Goal: Information Seeking & Learning: Learn about a topic

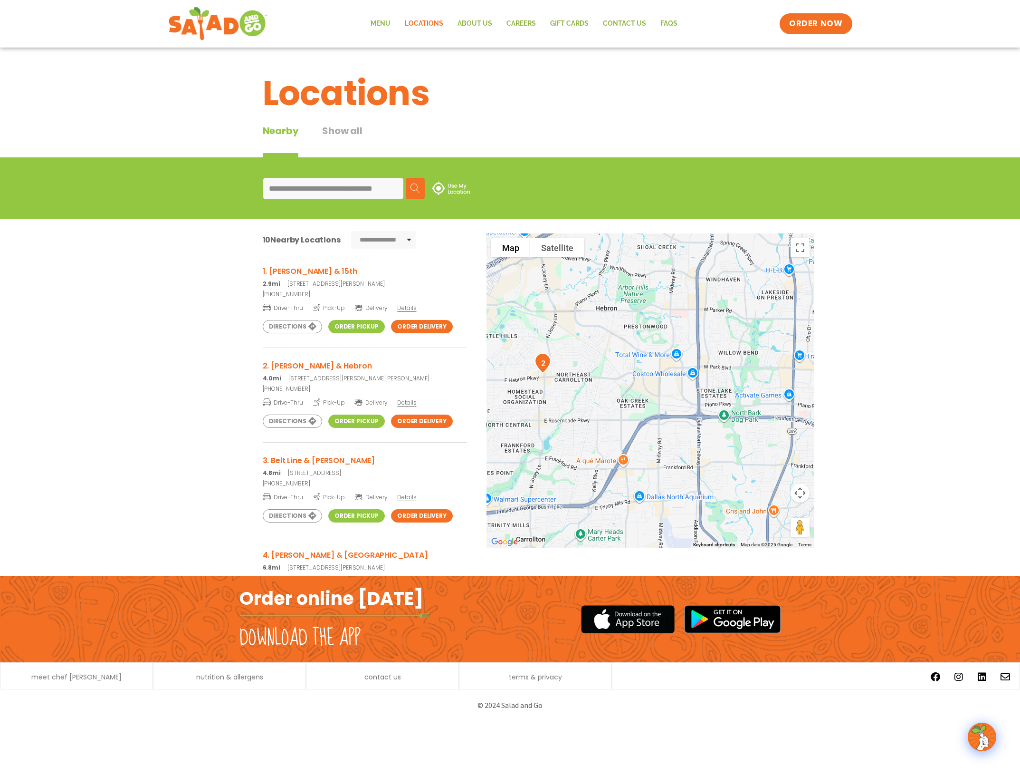
select select "**"
click at [393, 27] on link "Menu" at bounding box center [381, 24] width 34 height 22
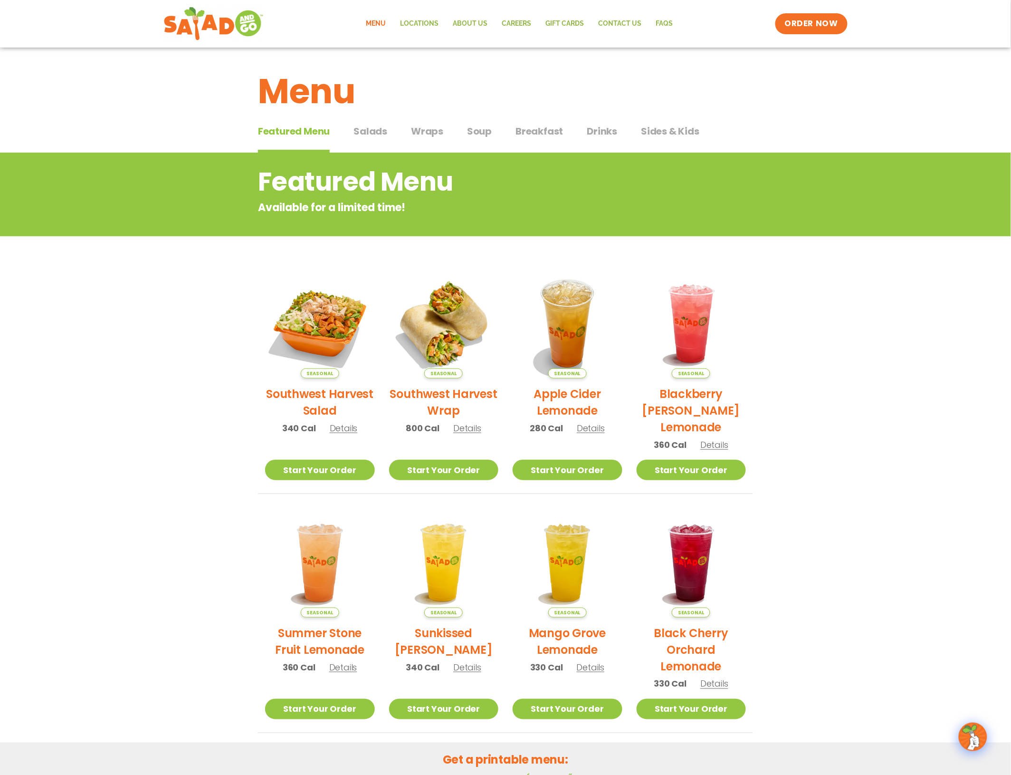
click at [553, 126] on span "Breakfast" at bounding box center [540, 131] width 48 height 14
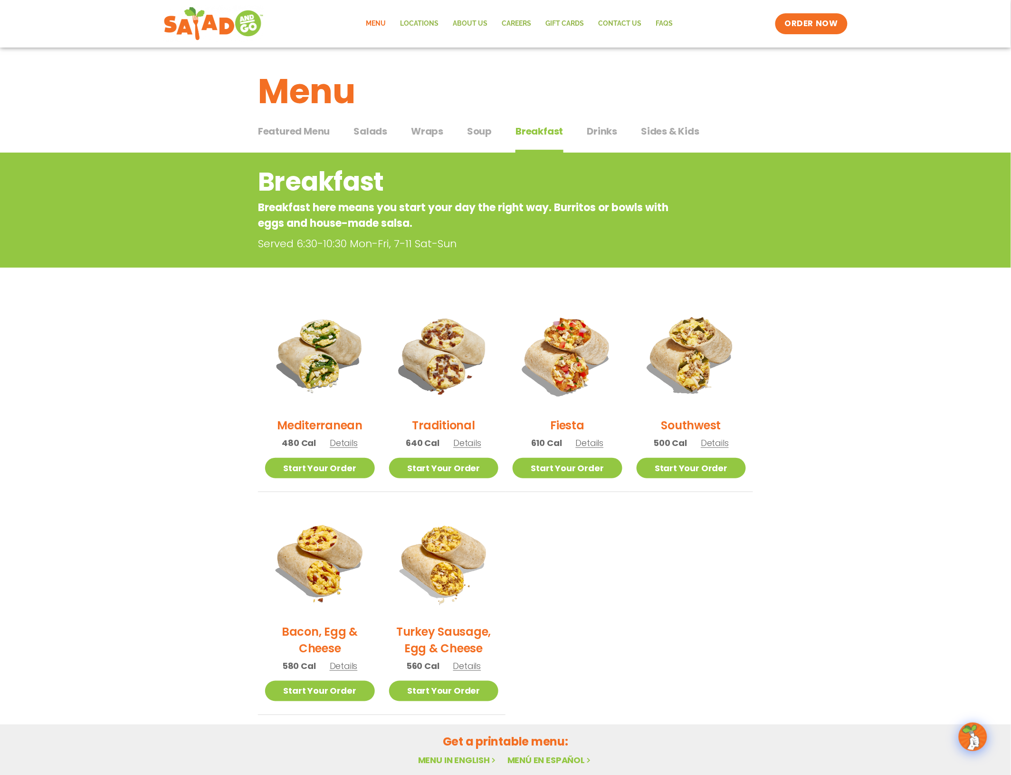
click at [592, 442] on span "Details" at bounding box center [590, 443] width 28 height 12
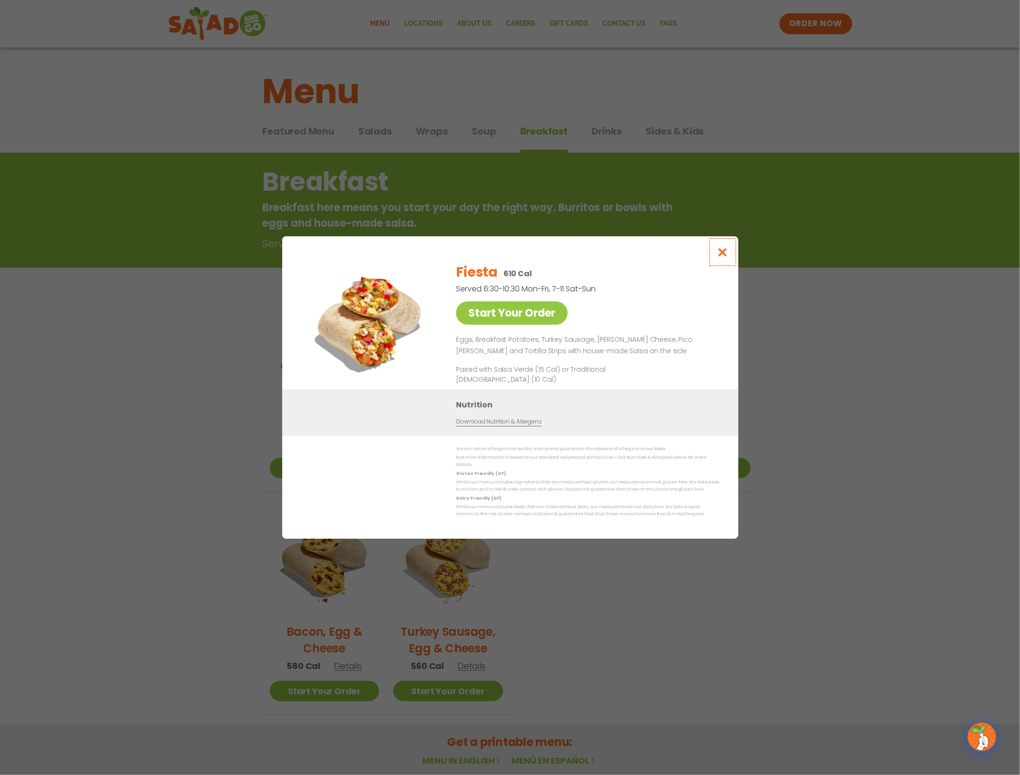
click at [726, 255] on icon "Close modal" at bounding box center [723, 252] width 12 height 10
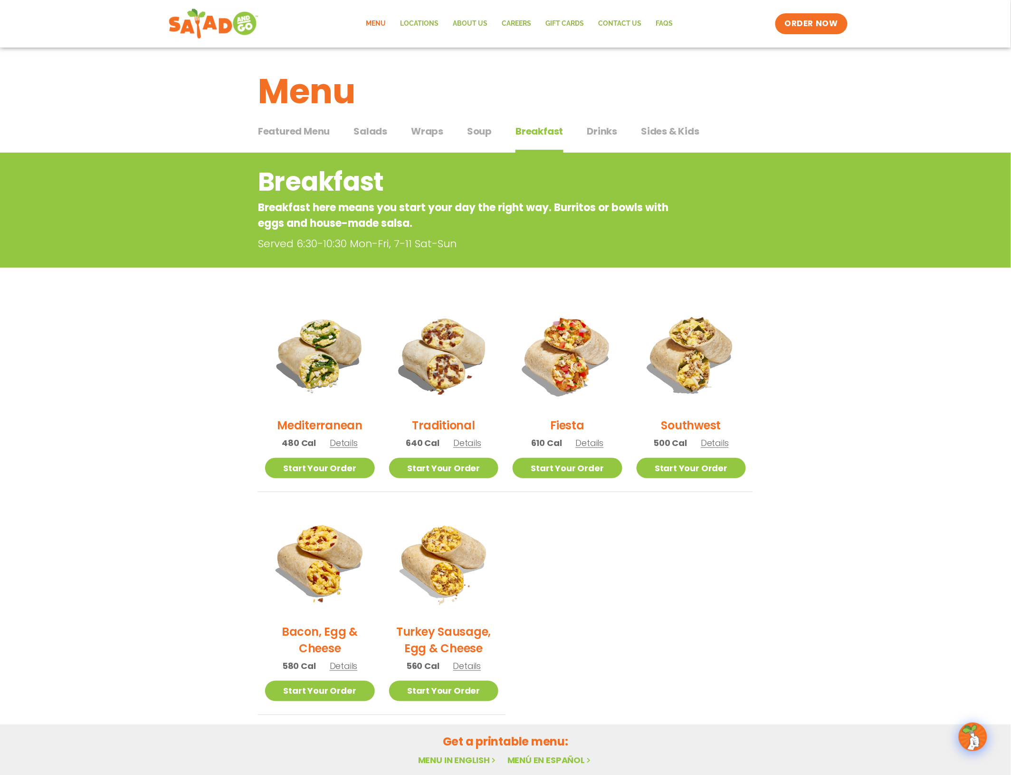
click at [210, 25] on img at bounding box center [214, 24] width 90 height 34
